Goal: Find specific page/section: Find specific page/section

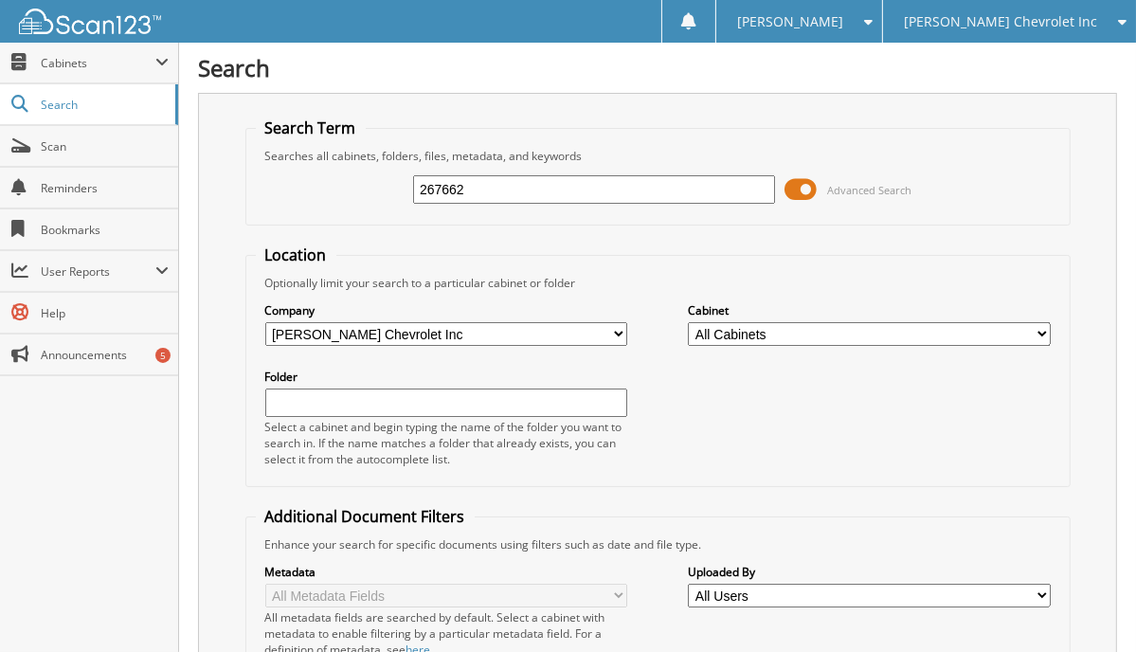
type input "267662"
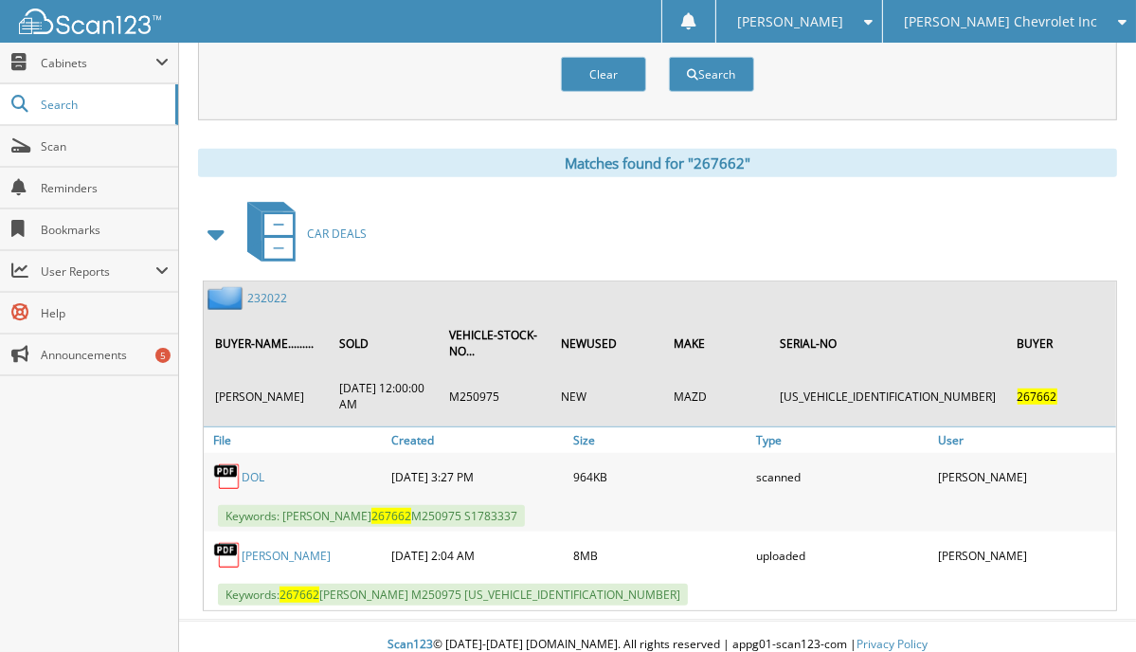
scroll to position [783, 0]
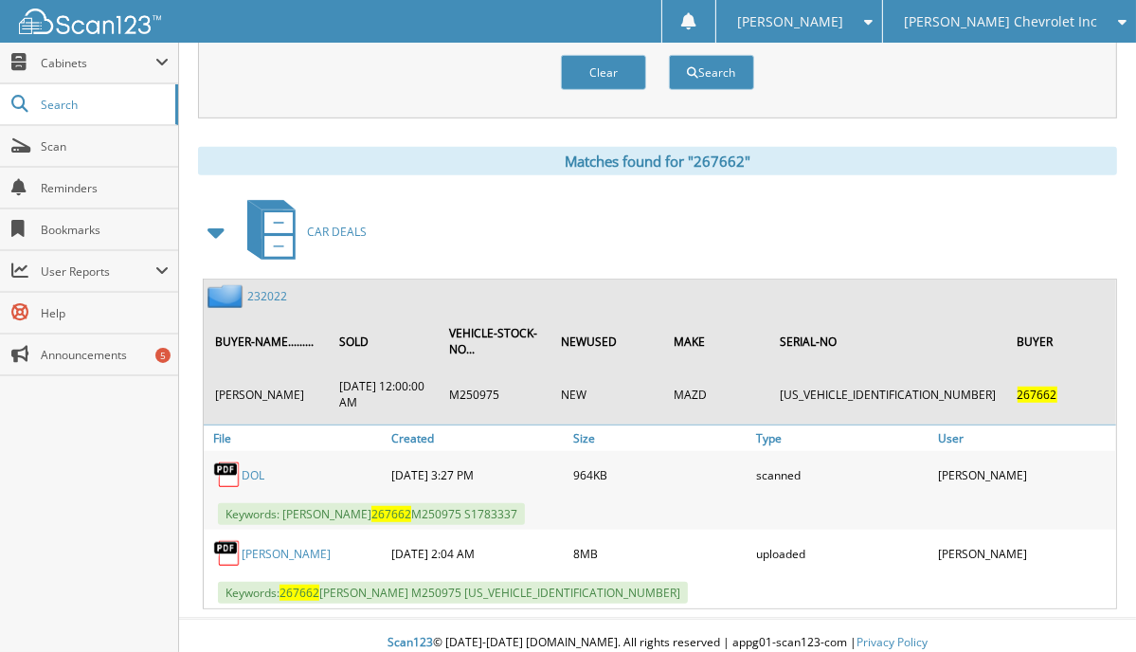
click at [80, 419] on div "Close Cabinets This Company All Companies Search Scan" at bounding box center [89, 347] width 179 height 609
click at [262, 288] on link "232022" at bounding box center [267, 296] width 40 height 16
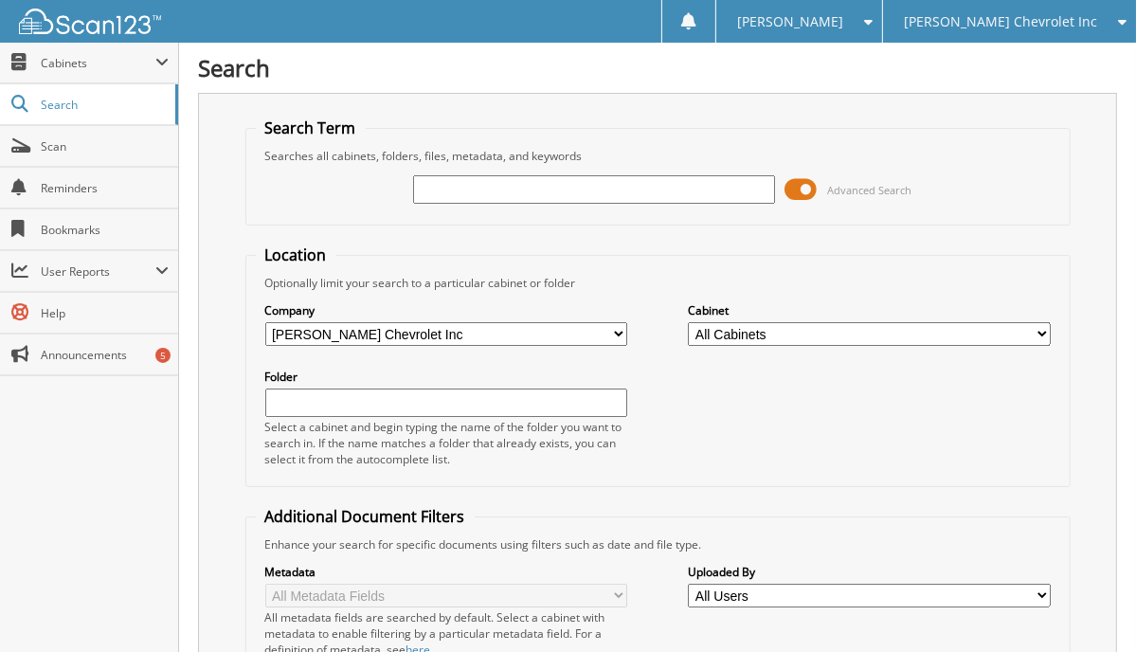
click at [493, 204] on div at bounding box center [594, 189] width 362 height 32
click at [218, 243] on div "Search Term Searches all cabinets, folders, files, metadata, and keywords Advan…" at bounding box center [657, 497] width 919 height 808
click at [471, 210] on div "Advanced Search" at bounding box center [658, 189] width 804 height 51
click at [456, 169] on div "Advanced Search" at bounding box center [658, 189] width 804 height 51
click at [443, 181] on input "text" at bounding box center [594, 189] width 362 height 28
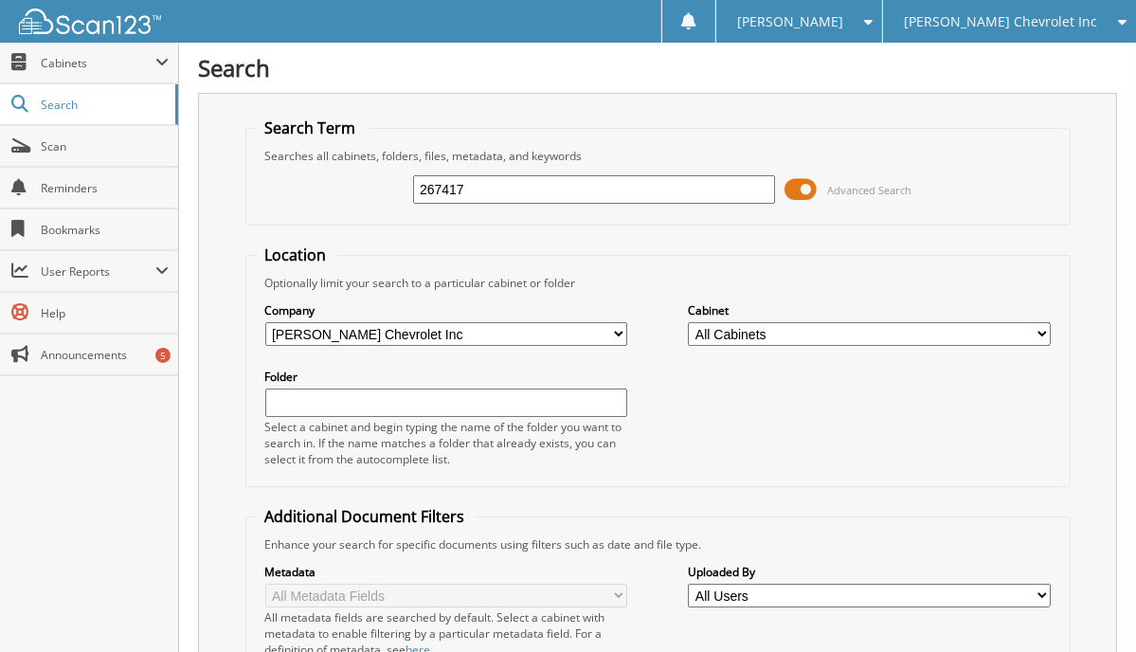
type input "267417"
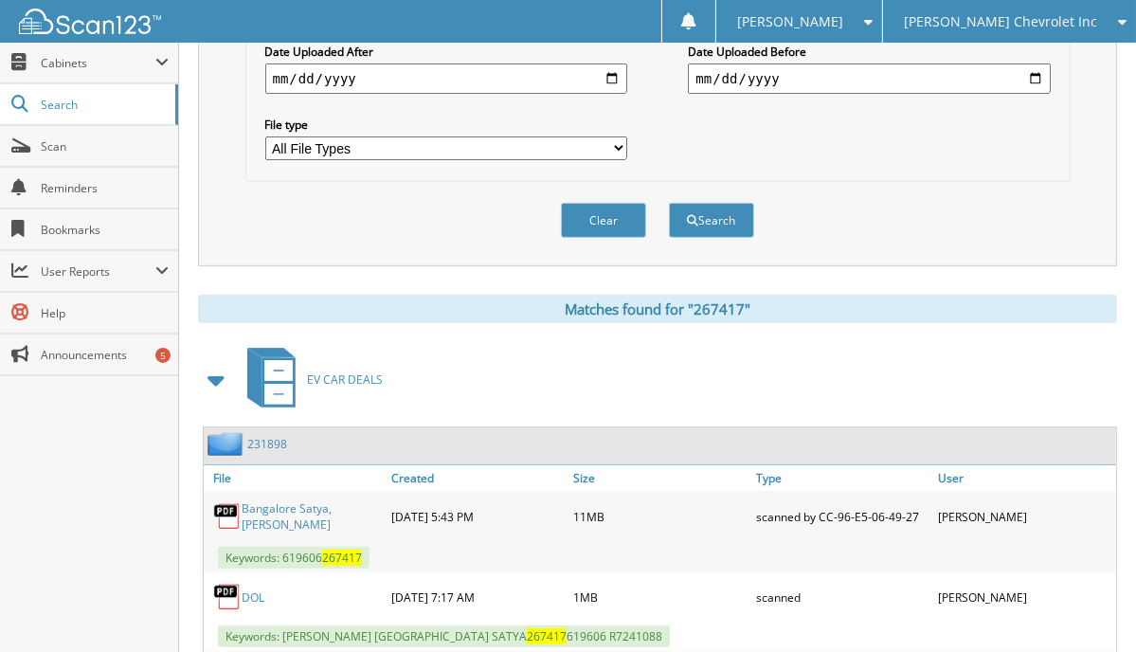
scroll to position [663, 0]
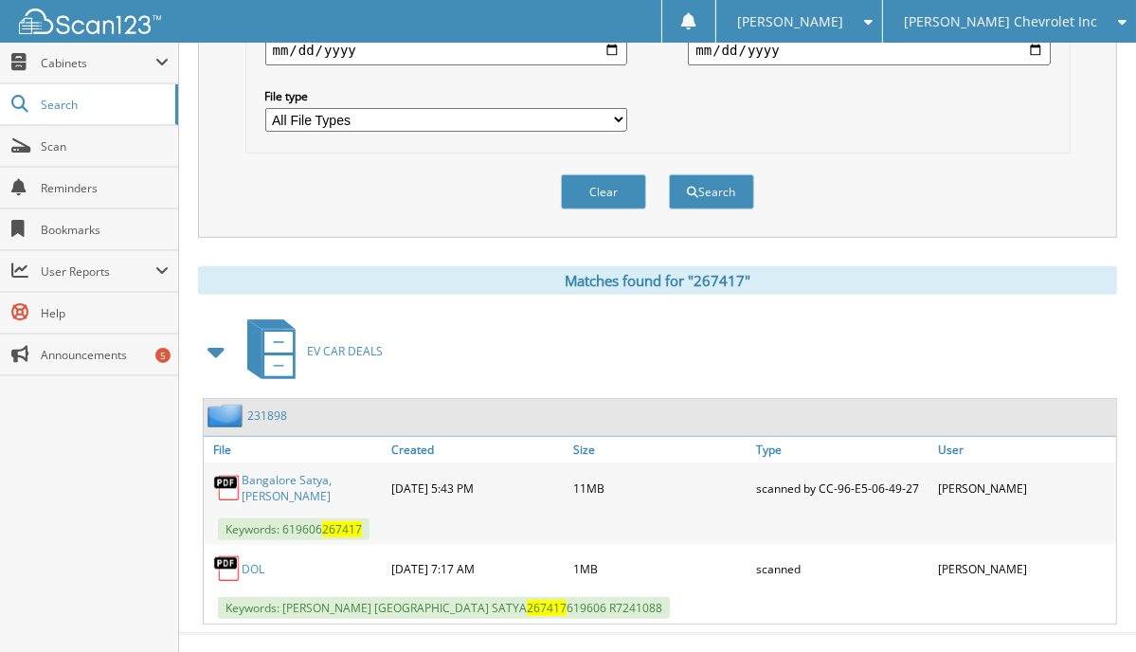
click at [271, 404] on div "231898" at bounding box center [245, 416] width 83 height 24
click at [153, 285] on span "User Reports" at bounding box center [89, 271] width 178 height 41
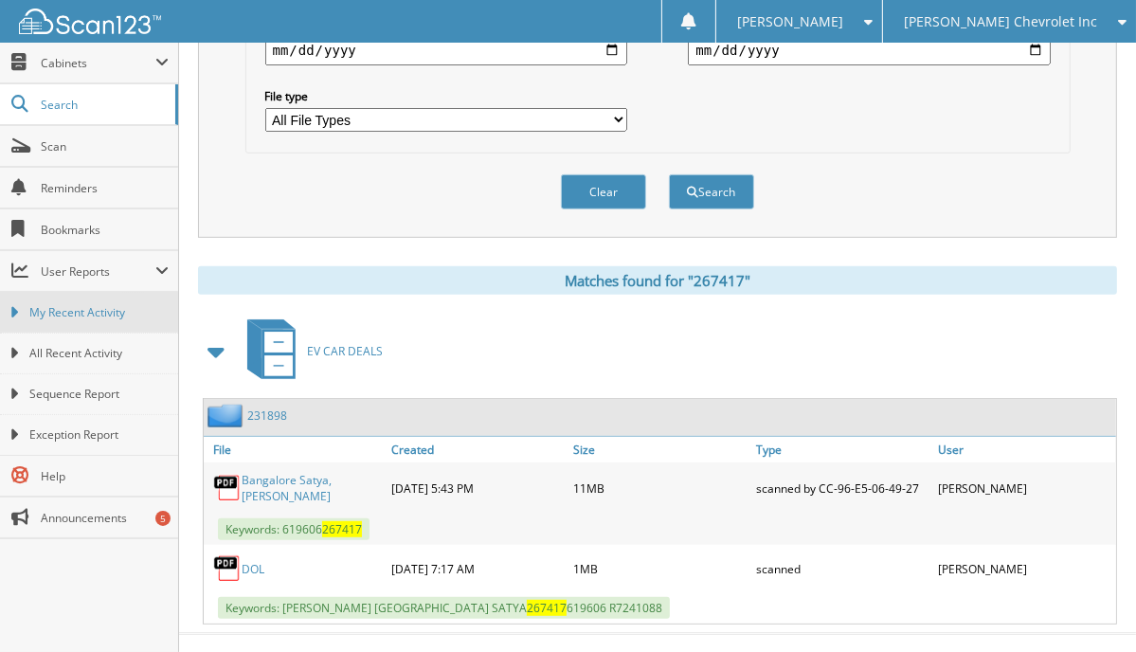
click at [134, 306] on span "My Recent Activity" at bounding box center [98, 312] width 139 height 17
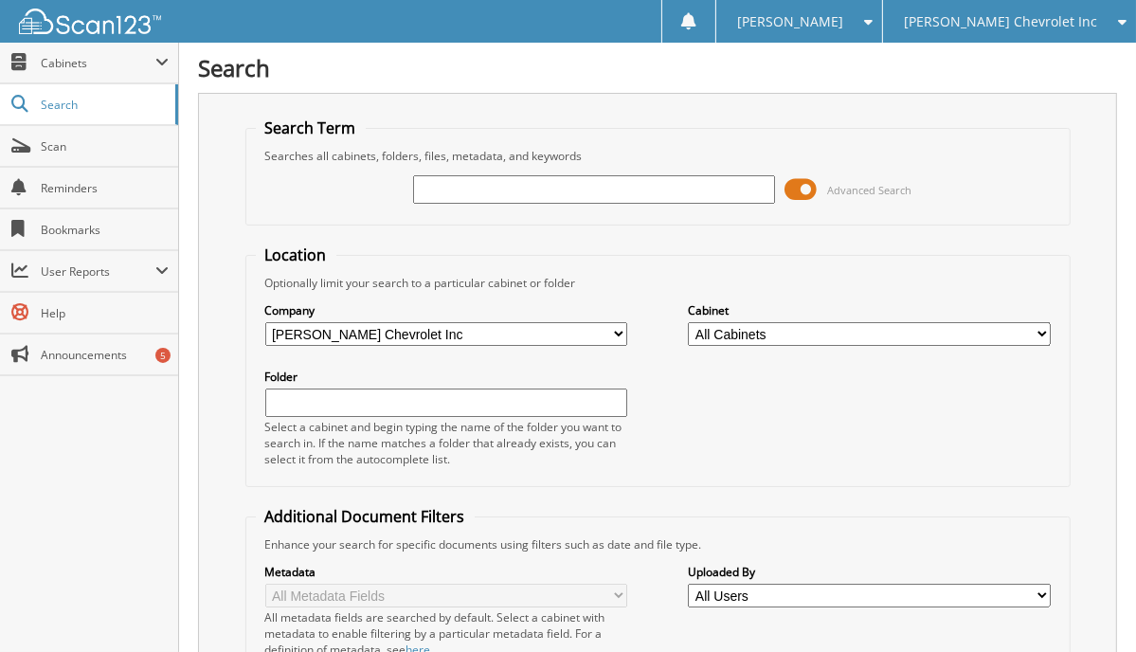
click at [225, 149] on div "Search Term Searches all cabinets, folders, files, metadata, and keywords Advan…" at bounding box center [657, 497] width 919 height 808
click at [428, 199] on input "text" at bounding box center [594, 189] width 362 height 28
type input "267593"
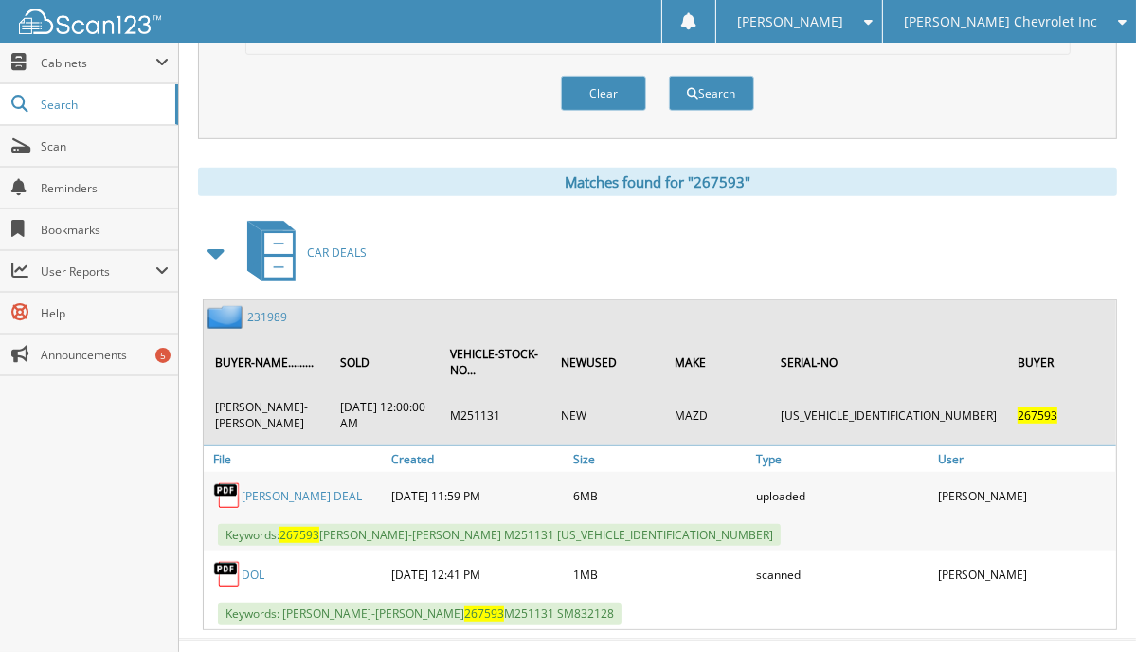
scroll to position [784, 0]
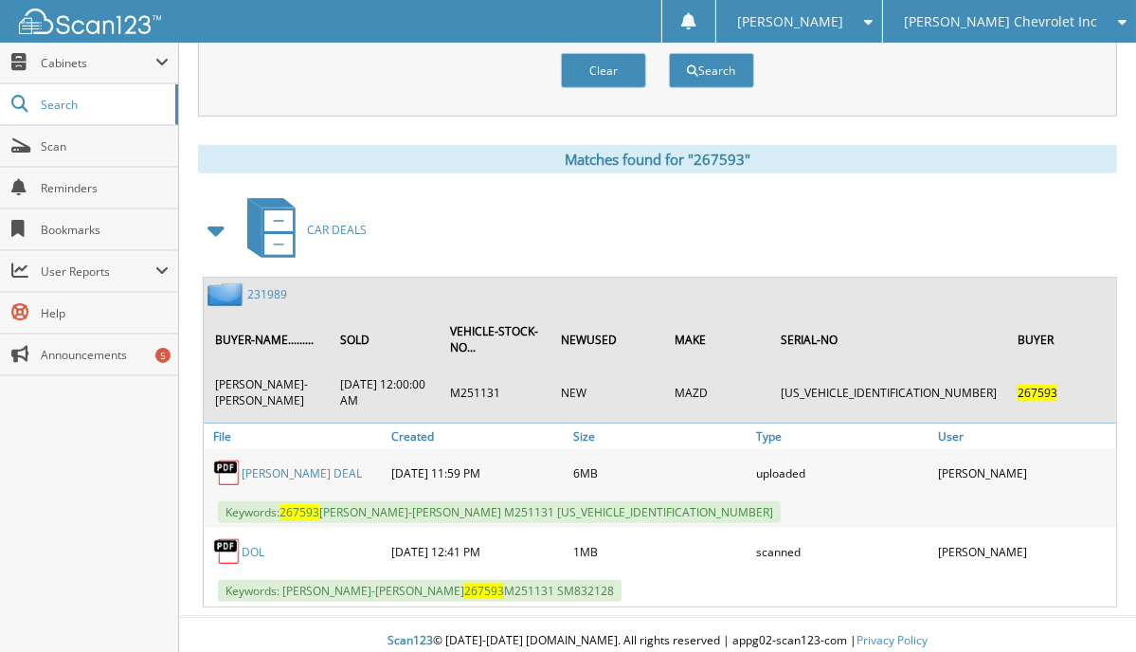
click at [152, 535] on div "Close Cabinets This Company All Companies Search Scan" at bounding box center [89, 347] width 179 height 609
click at [258, 312] on th "BUYER-NAME........." at bounding box center [267, 339] width 123 height 55
click at [271, 286] on link "231989" at bounding box center [267, 294] width 40 height 16
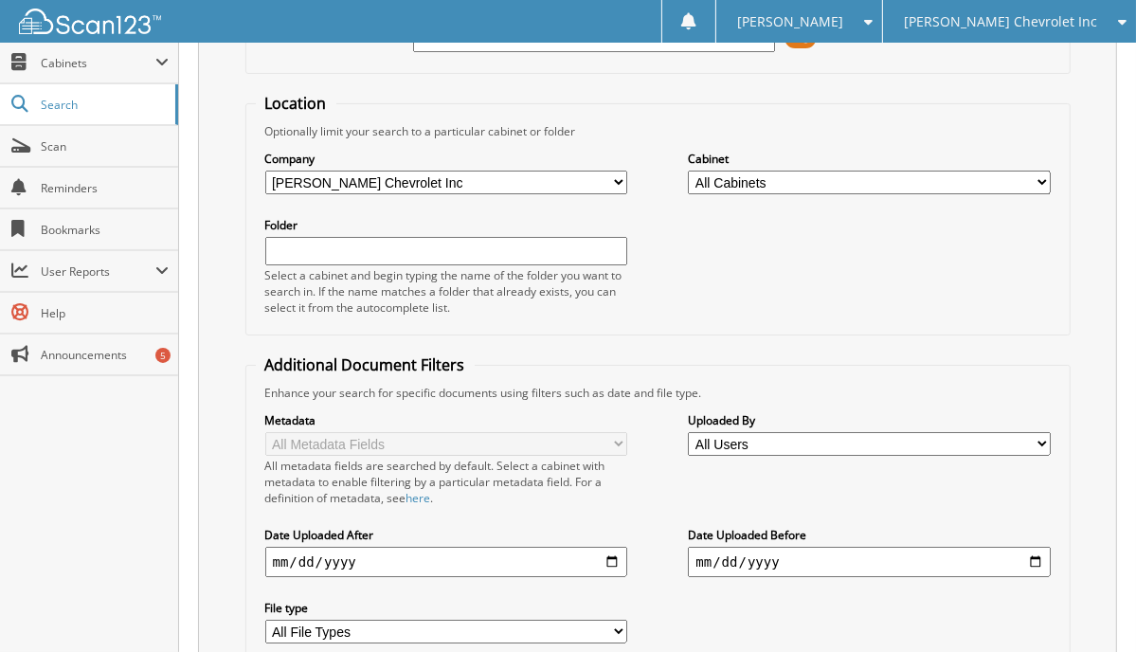
scroll to position [257, 0]
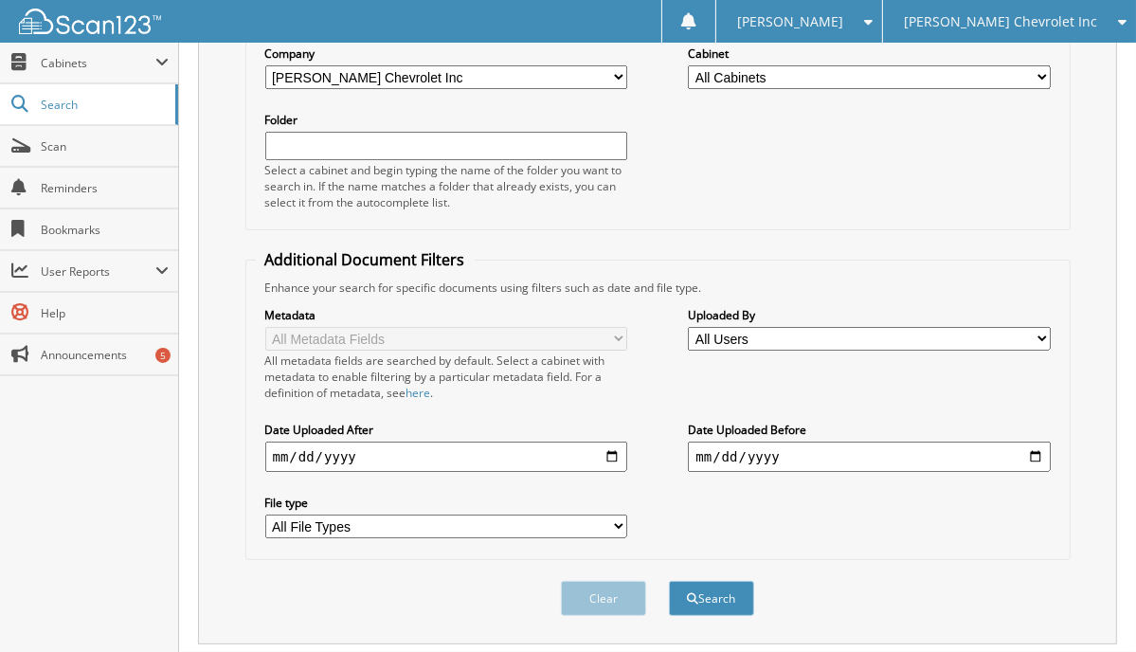
click at [1135, 240] on div "Search Search Term Searches all cabinets, folders, files, metadata, and keyword…" at bounding box center [657, 222] width 957 height 958
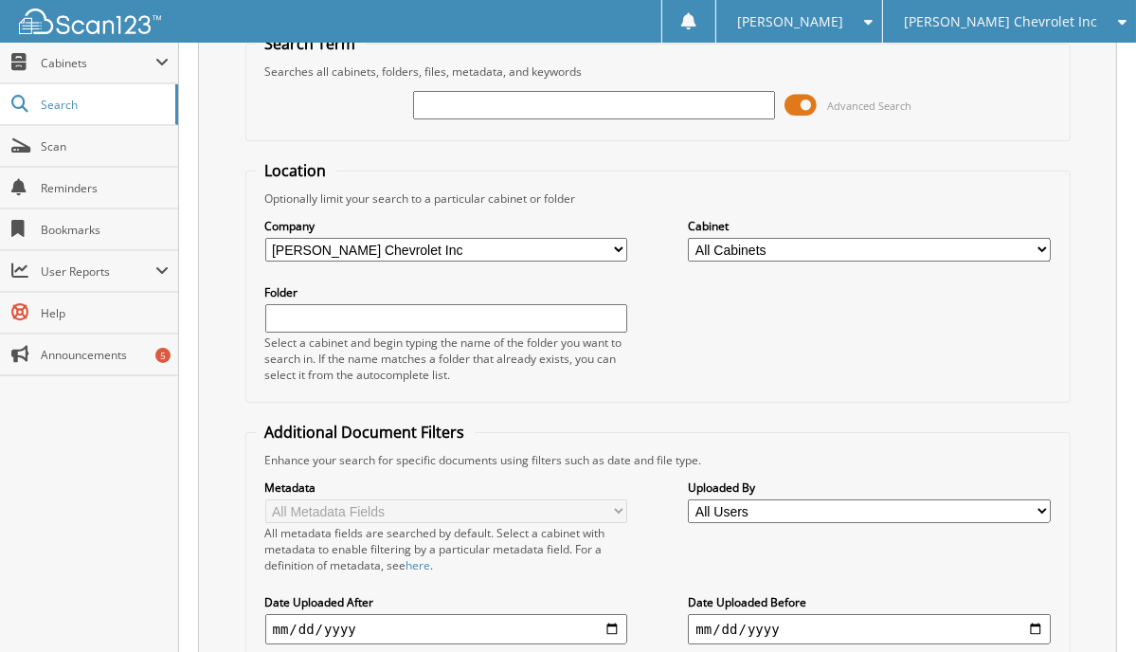
scroll to position [0, 0]
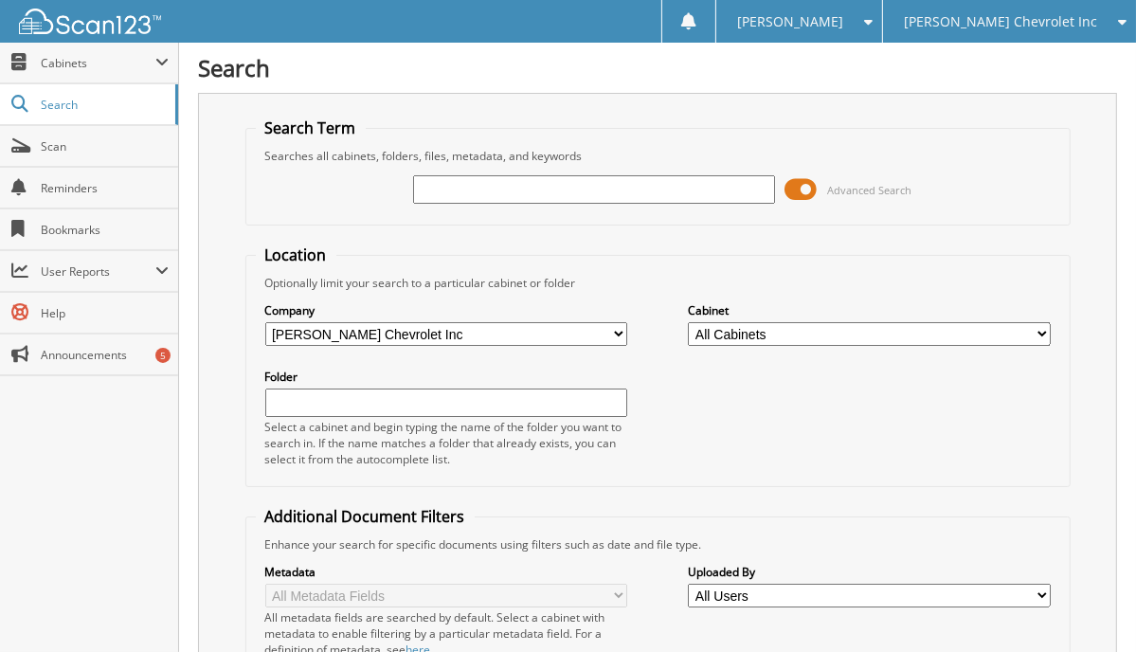
click at [241, 153] on div "Search Term Searches all cabinets, folders, files, metadata, and keywords Advan…" at bounding box center [657, 497] width 919 height 808
click at [458, 189] on input "text" at bounding box center [594, 189] width 362 height 28
type input "267470"
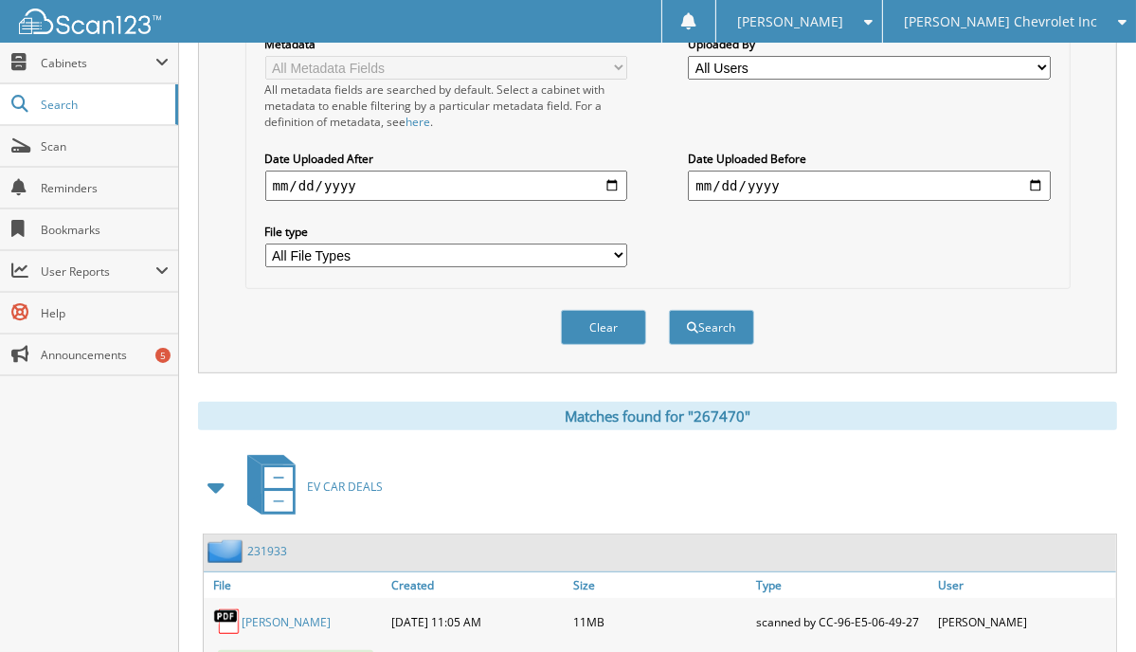
scroll to position [663, 0]
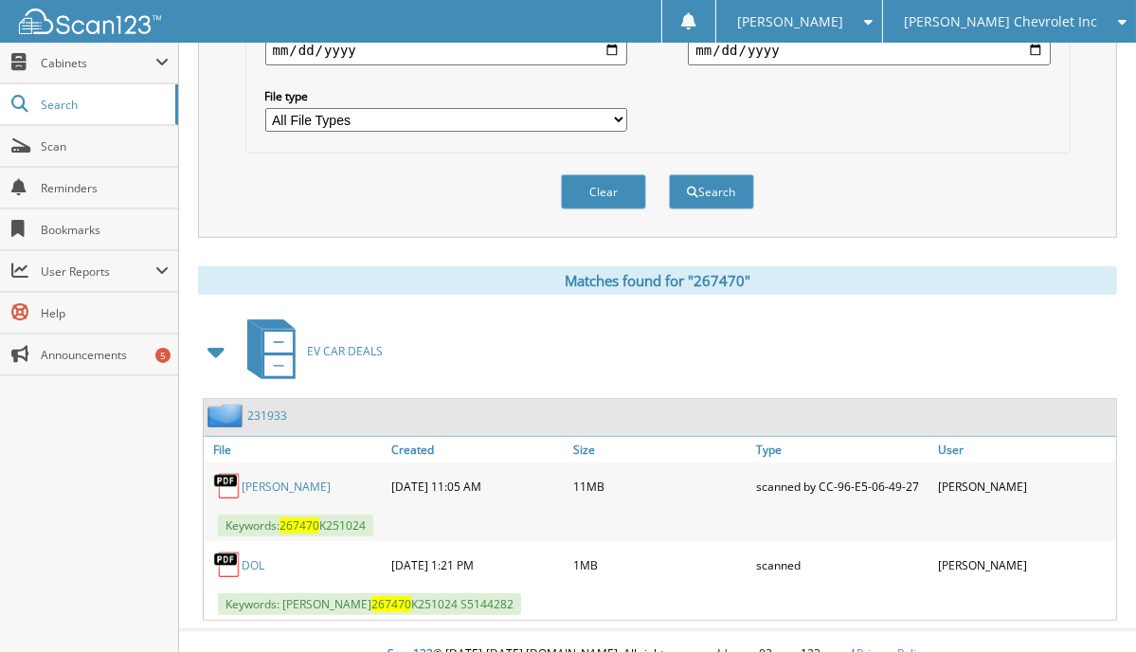
click at [254, 407] on link "231933" at bounding box center [267, 415] width 40 height 16
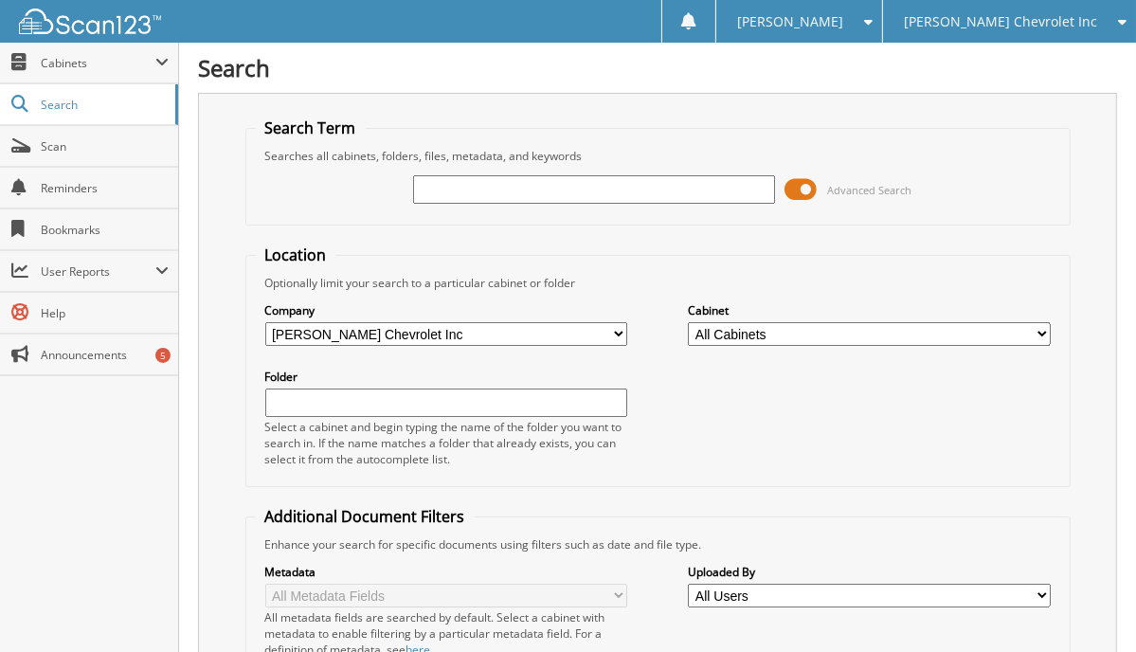
click at [269, 196] on div "Advanced Search" at bounding box center [658, 189] width 804 height 51
click at [519, 189] on input "text" at bounding box center [594, 189] width 362 height 28
type input "267434"
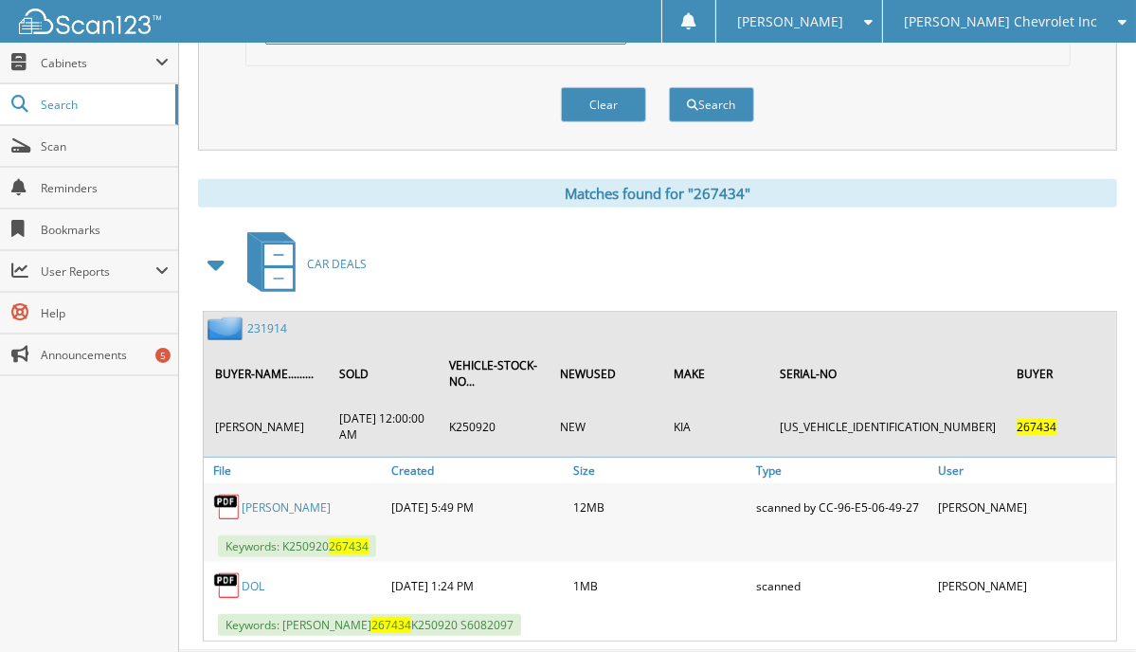
scroll to position [766, 0]
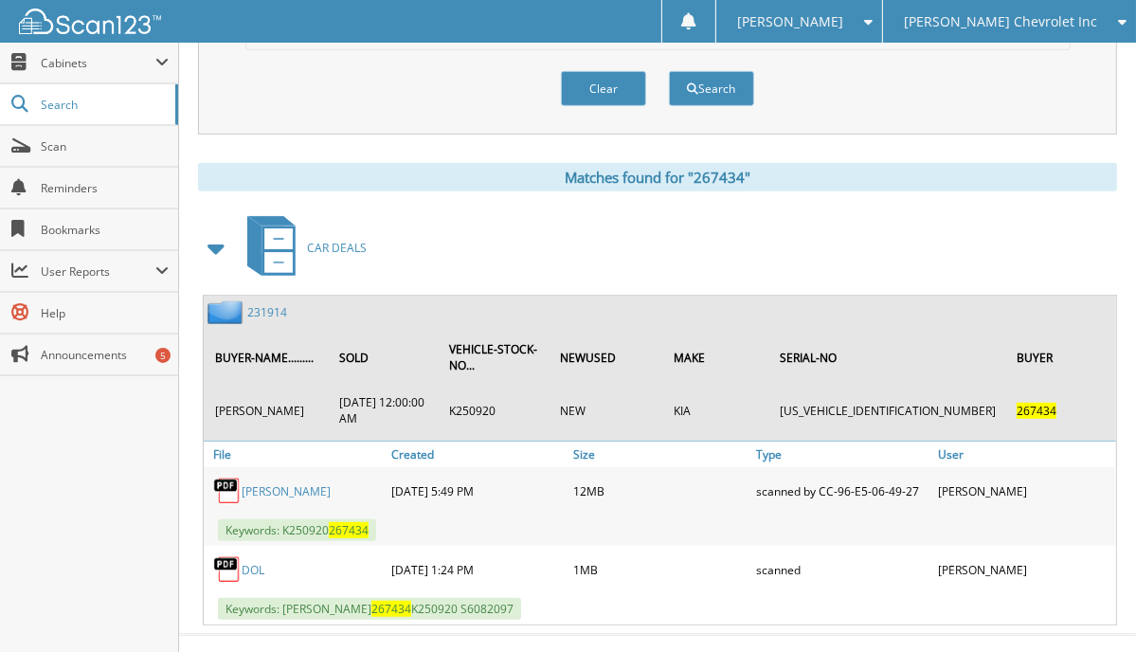
click at [224, 163] on div "Matches found for "267434"" at bounding box center [657, 177] width 919 height 28
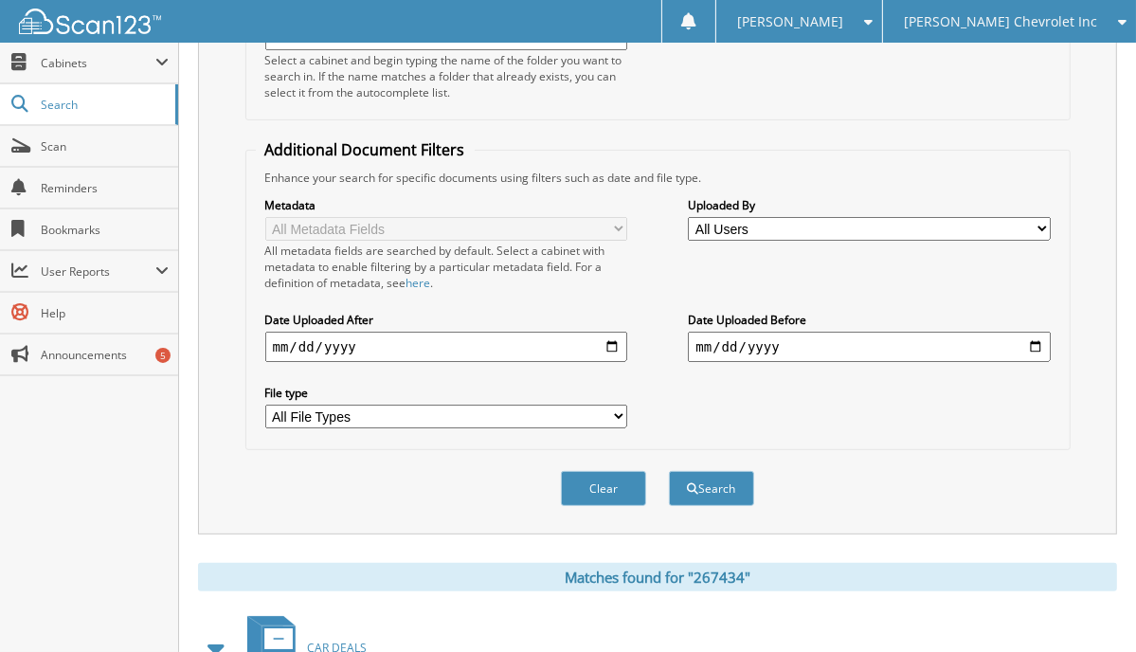
scroll to position [129, 0]
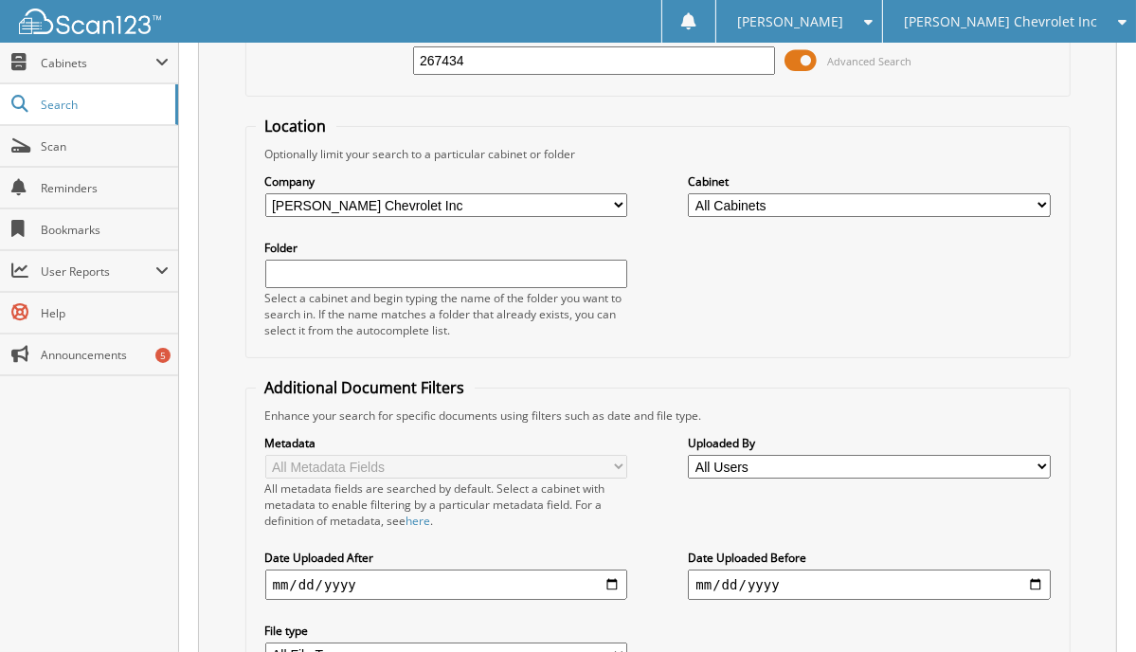
drag, startPoint x: 496, startPoint y: 59, endPoint x: 322, endPoint y: 56, distance: 174.3
click at [322, 56] on div "267434 Advanced Search" at bounding box center [658, 60] width 804 height 51
type input "267667"
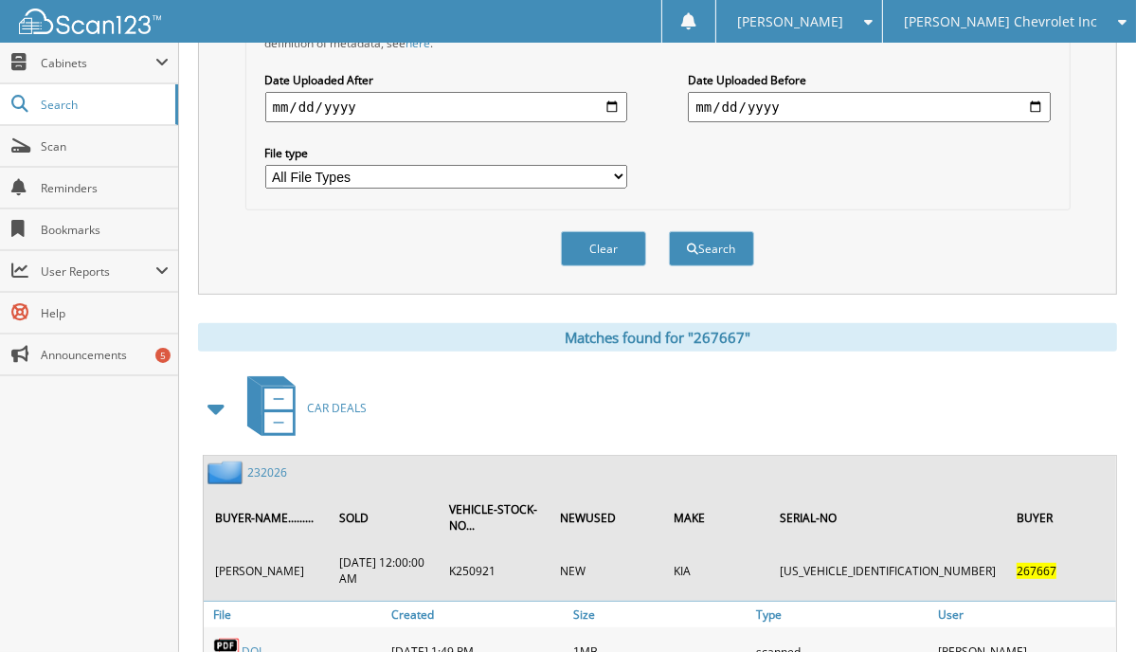
scroll to position [766, 0]
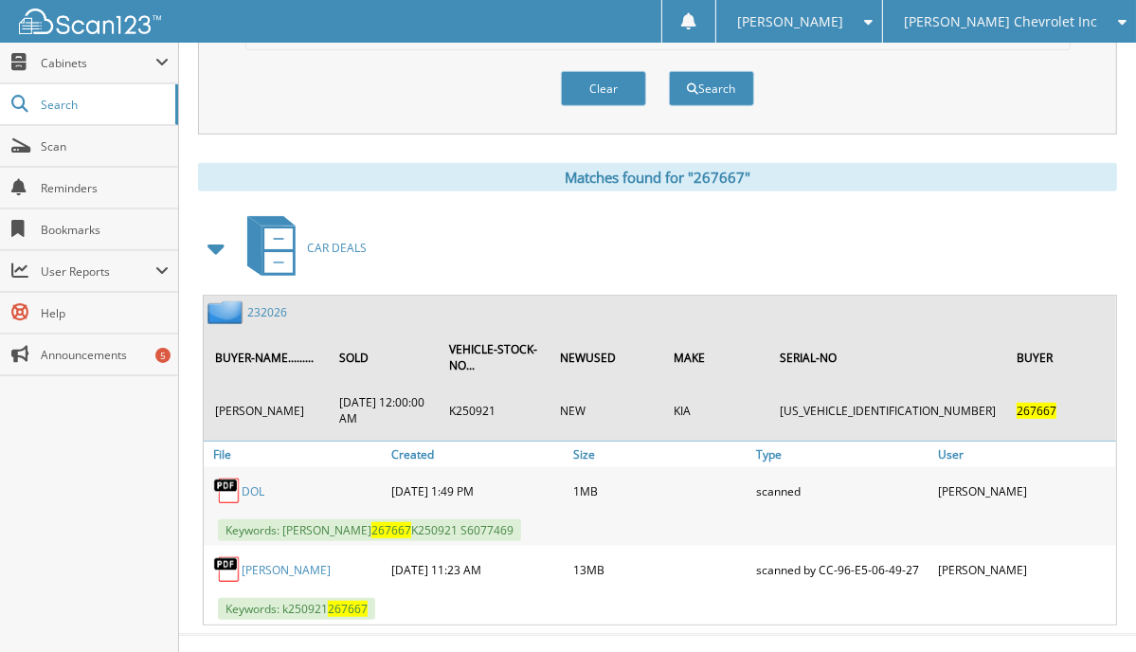
click at [249, 173] on div "Matches found for "267667" CAR DEALS 232026 BUYER-NAME......... SOLD VEHICLE-ST…" at bounding box center [657, 394] width 919 height 462
click at [259, 304] on link "232026" at bounding box center [267, 312] width 40 height 16
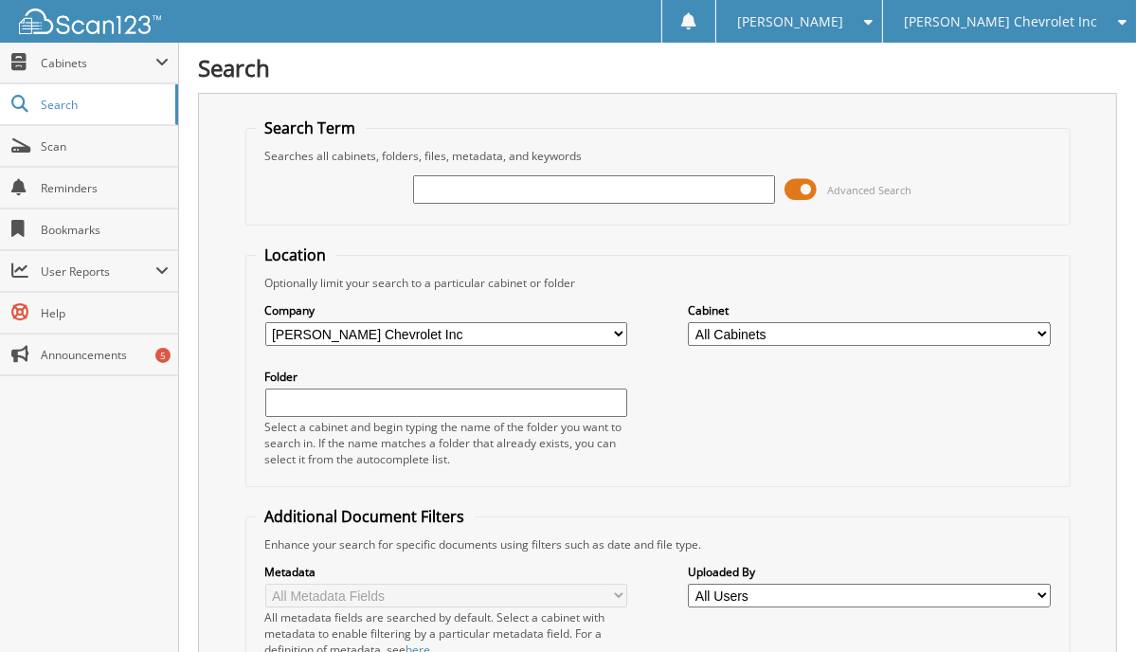
click at [205, 207] on div "Search Term Searches all cabinets, folders, files, metadata, and keywords Advan…" at bounding box center [657, 497] width 919 height 808
click at [477, 201] on input "text" at bounding box center [594, 189] width 362 height 28
type input "267467"
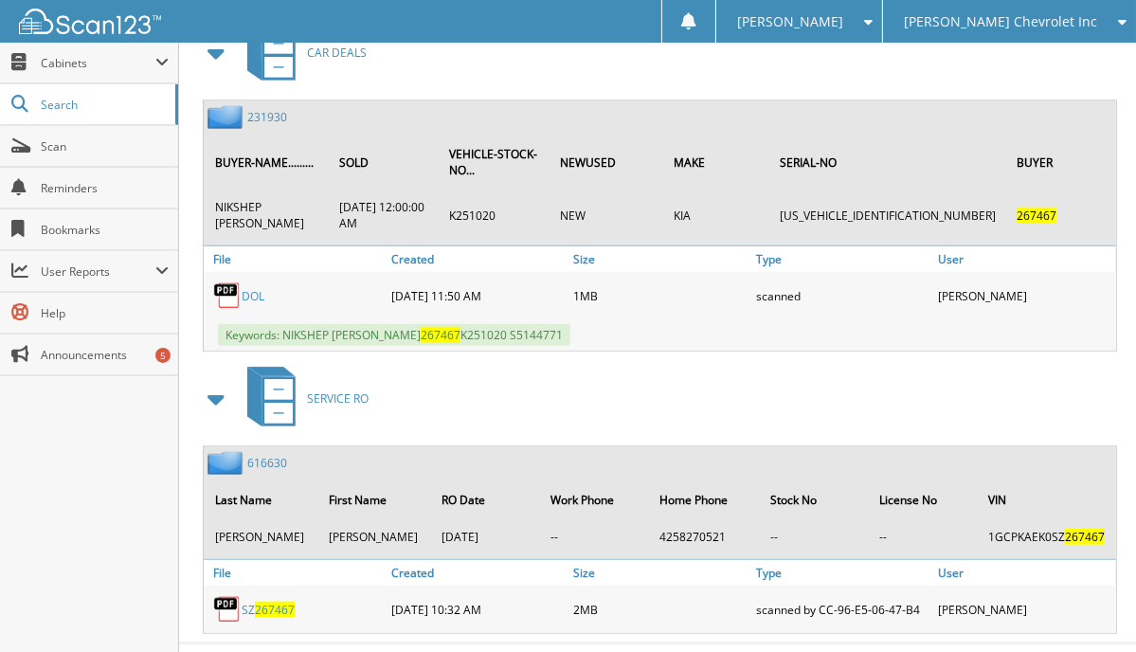
scroll to position [1201, 0]
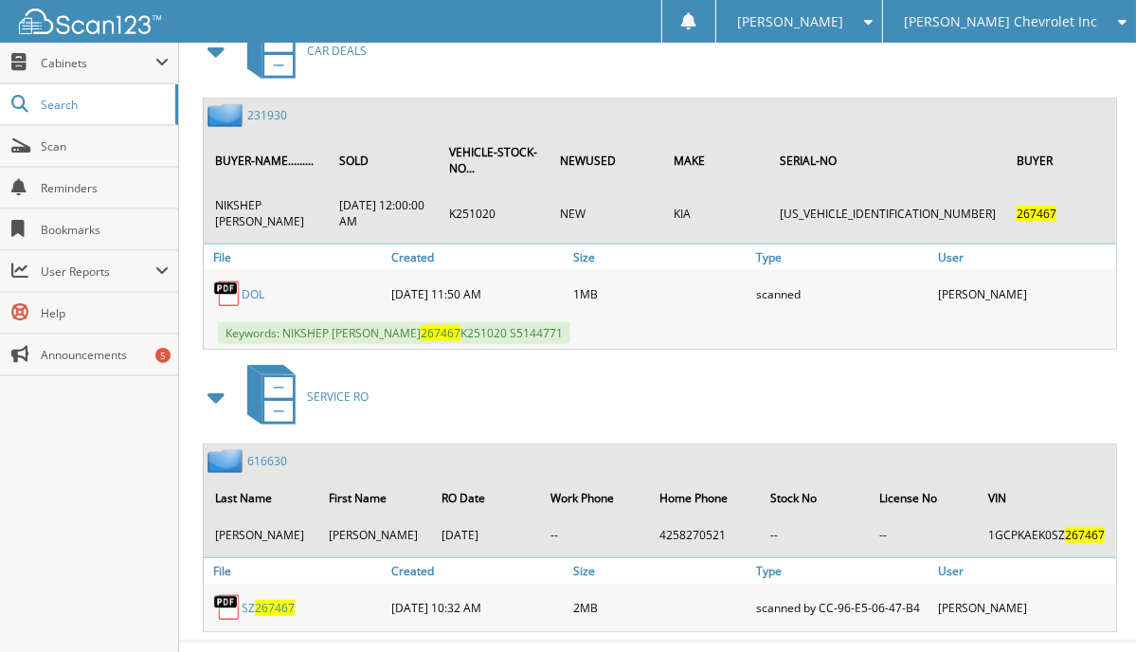
click at [265, 107] on link "231930" at bounding box center [267, 115] width 40 height 16
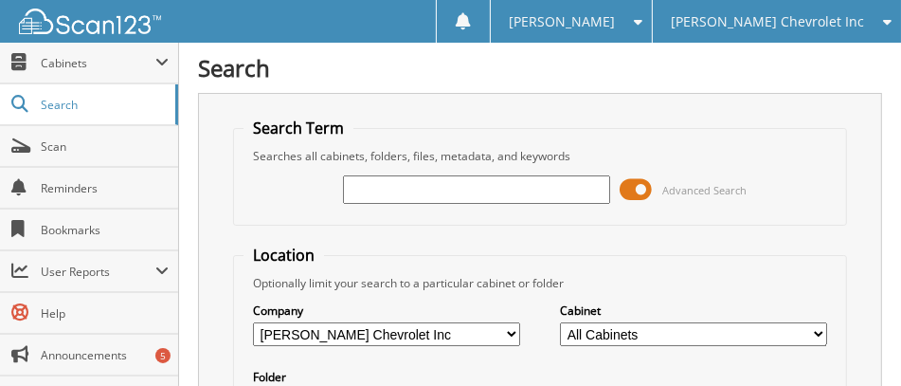
click at [831, 214] on fieldset "Search Term Searches all cabinets, folders, files, metadata, and keywords Advan…" at bounding box center [540, 171] width 614 height 108
click at [421, 189] on input "text" at bounding box center [476, 189] width 267 height 28
type input "267698"
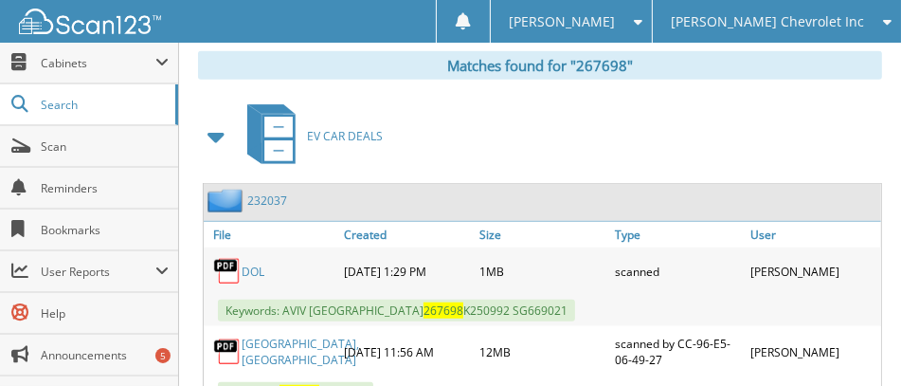
scroll to position [963, 0]
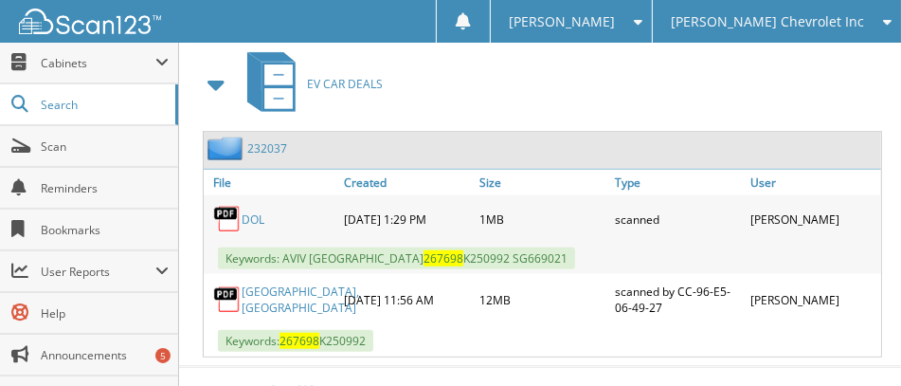
click at [841, 132] on div "232037" at bounding box center [542, 150] width 677 height 37
click at [856, 132] on div "232037" at bounding box center [542, 150] width 677 height 37
click at [853, 78] on div "EV CAR DEALS" at bounding box center [540, 83] width 684 height 75
click at [266, 140] on link "232037" at bounding box center [267, 148] width 40 height 16
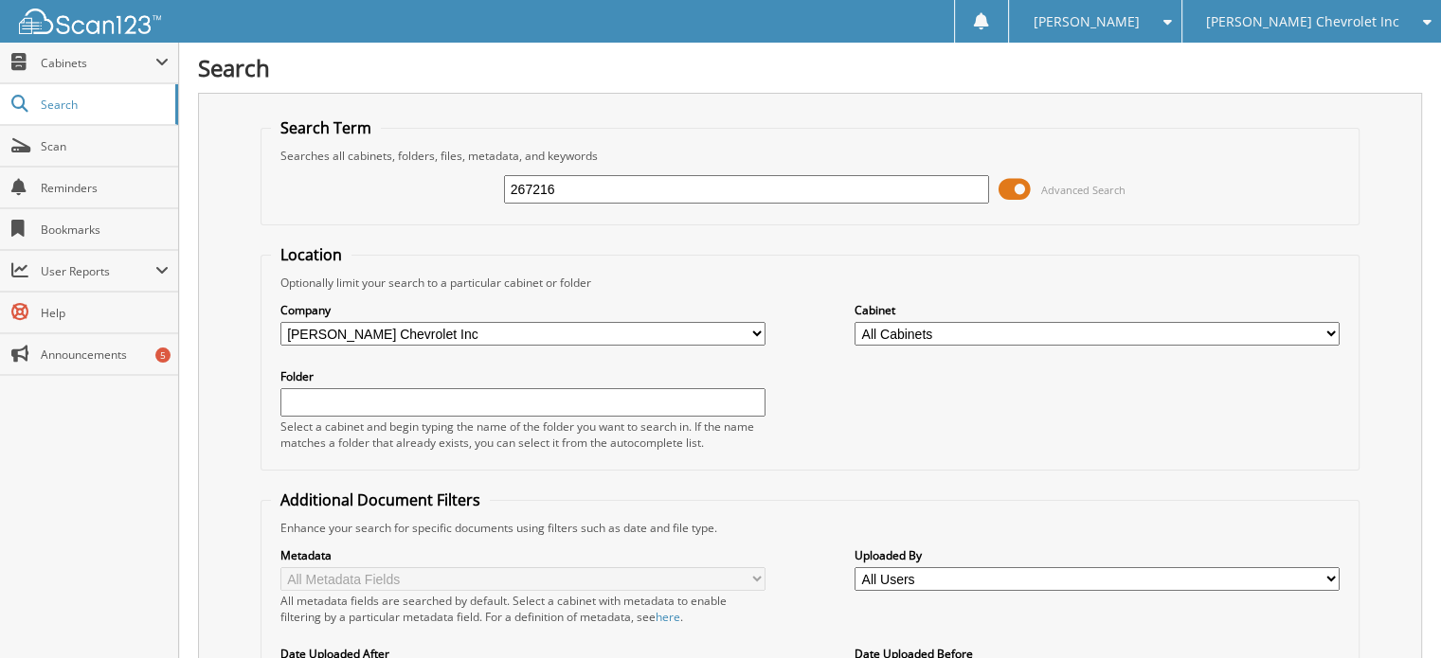
type input "267216"
drag, startPoint x: 1432, startPoint y: 51, endPoint x: 1454, endPoint y: 357, distance: 306.8
click at [1440, 357] on html "[PERSON_NAME] Settings Logout [PERSON_NAME] Chevrolet Inc Hyundai of [PERSON_NA…" at bounding box center [720, 654] width 1441 height 1308
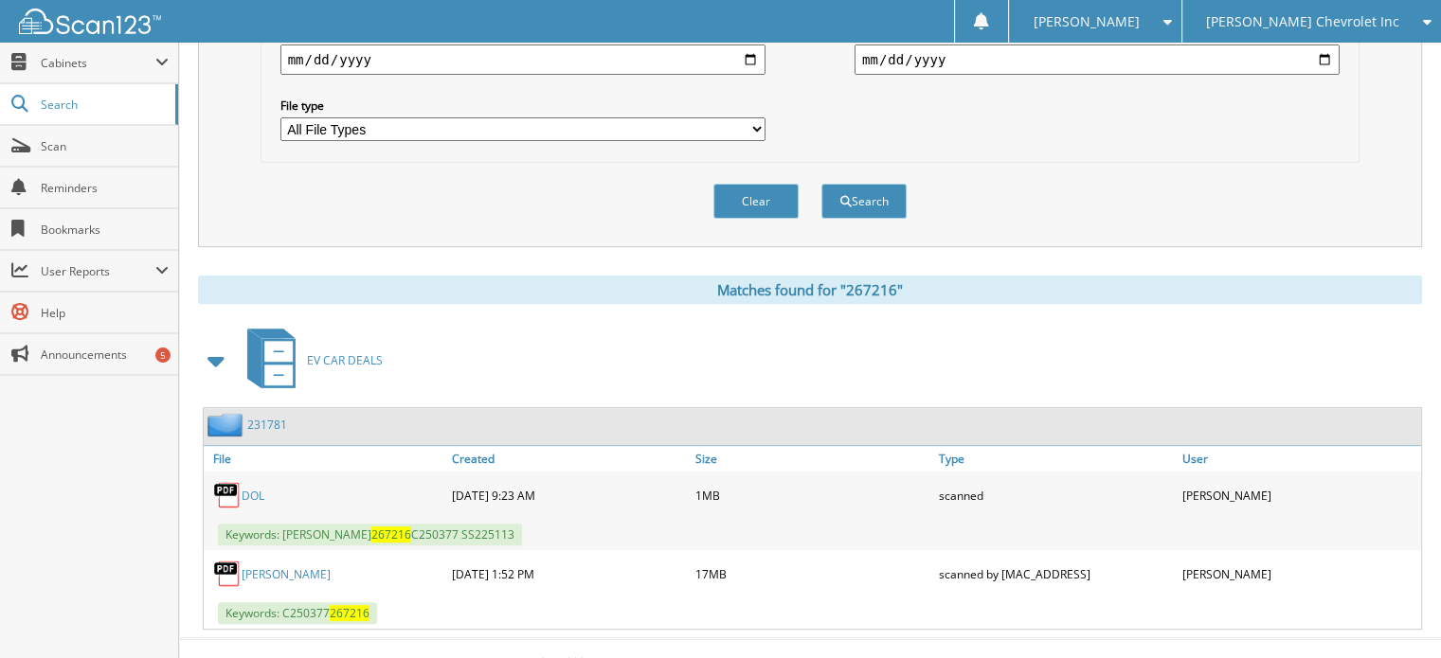
scroll to position [626, 0]
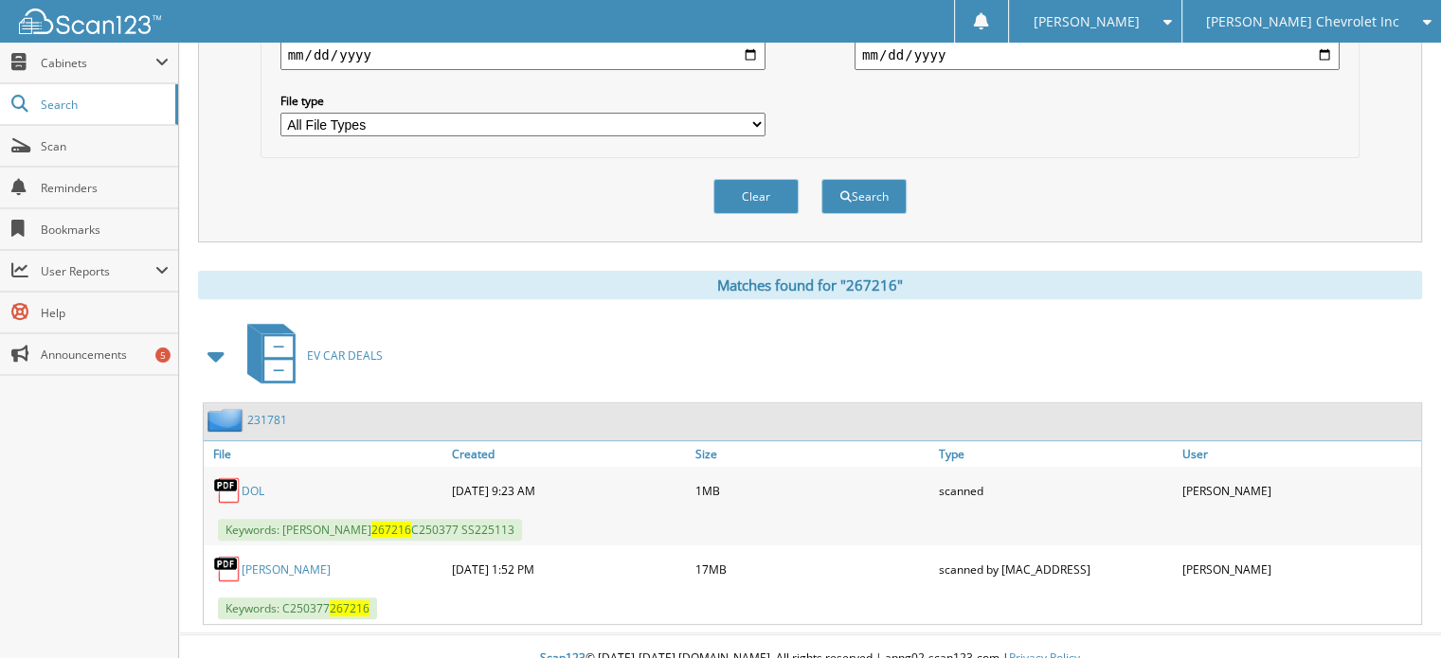
click at [261, 412] on link "231781" at bounding box center [267, 420] width 40 height 16
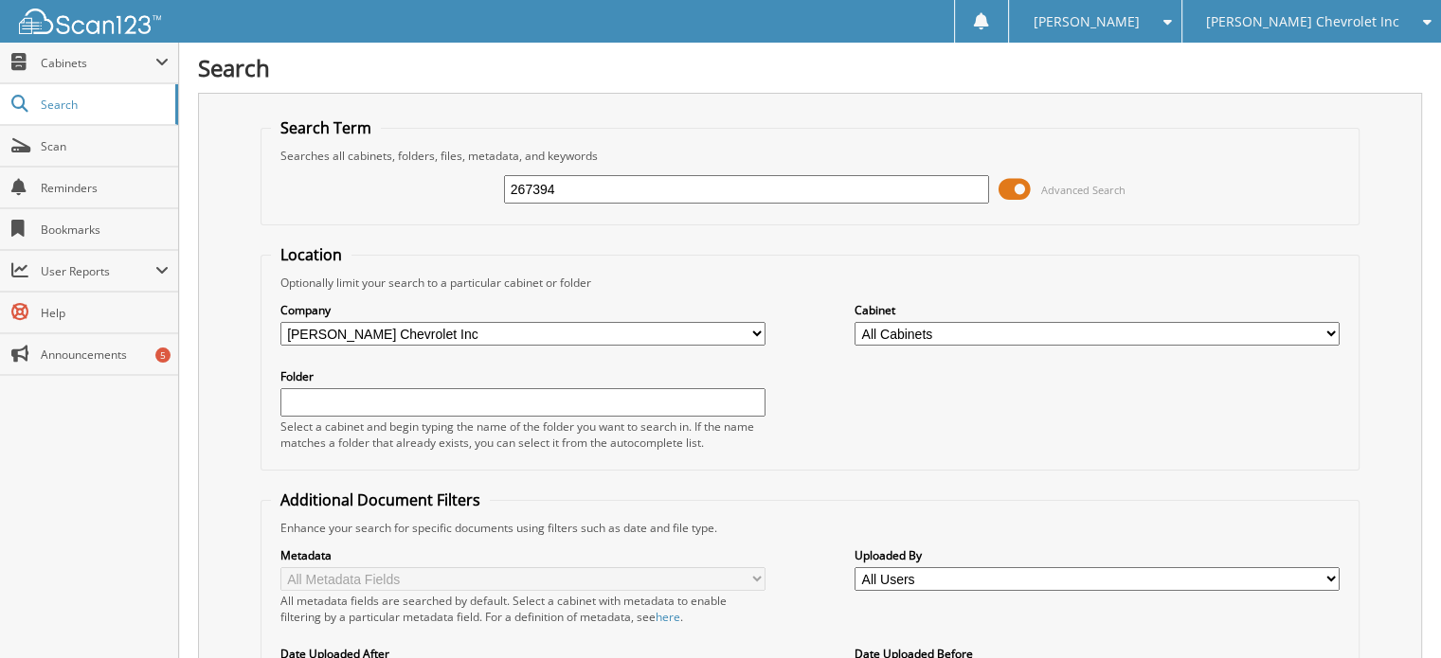
type input "267394"
